Goal: Find specific fact: Find specific fact

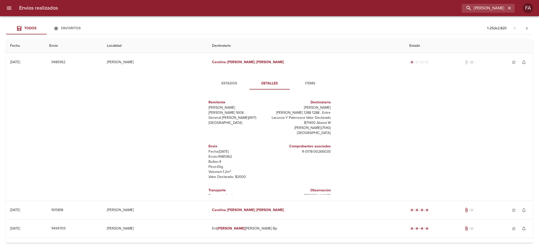
click at [496, 10] on input "[PERSON_NAME]" at bounding box center [484, 8] width 45 height 9
type input "[PERSON_NAME]"
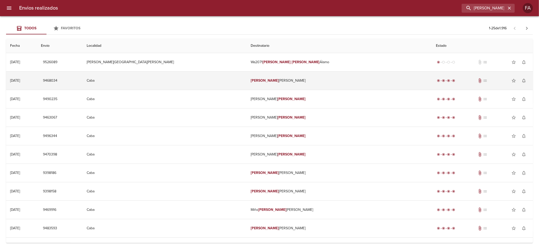
click at [261, 73] on td "[PERSON_NAME]" at bounding box center [340, 81] width 186 height 18
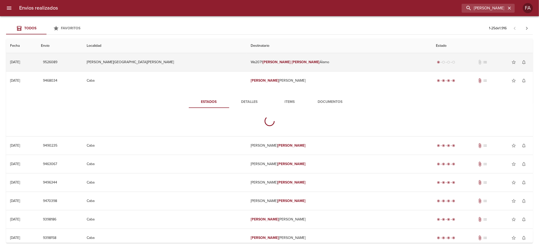
click at [259, 66] on td "Wa2071 [PERSON_NAME]" at bounding box center [340, 62] width 186 height 18
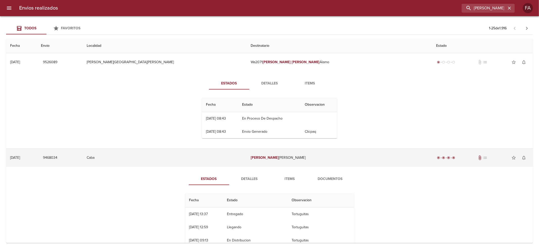
click at [272, 154] on td "[PERSON_NAME]" at bounding box center [340, 158] width 186 height 18
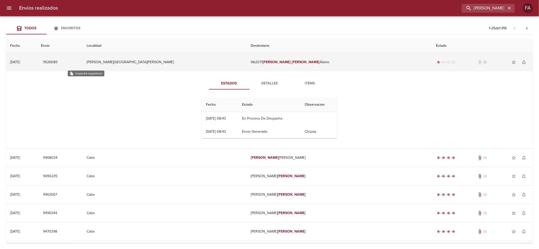
click at [57, 64] on span "9526089" at bounding box center [50, 62] width 14 height 6
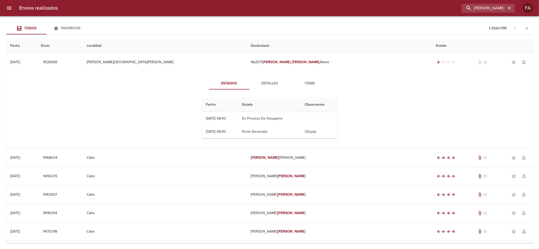
click at [271, 84] on span "Detalles" at bounding box center [270, 83] width 34 height 6
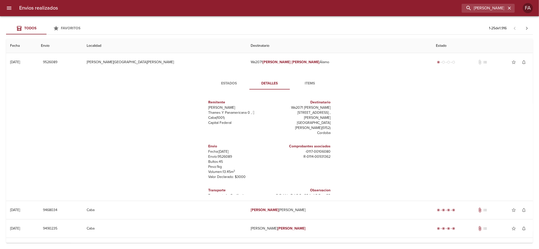
scroll to position [7, 0]
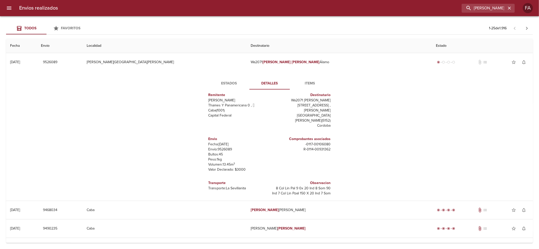
click at [209, 180] on h6 "Transporte" at bounding box center [238, 183] width 59 height 6
drag, startPoint x: 209, startPoint y: 174, endPoint x: 235, endPoint y: 178, distance: 25.5
click at [235, 178] on div "Transporte Transporte: La Sevillanita" at bounding box center [238, 185] width 59 height 15
copy div "Transporte Transporte: La Sevillanita"
